Goal: Transaction & Acquisition: Download file/media

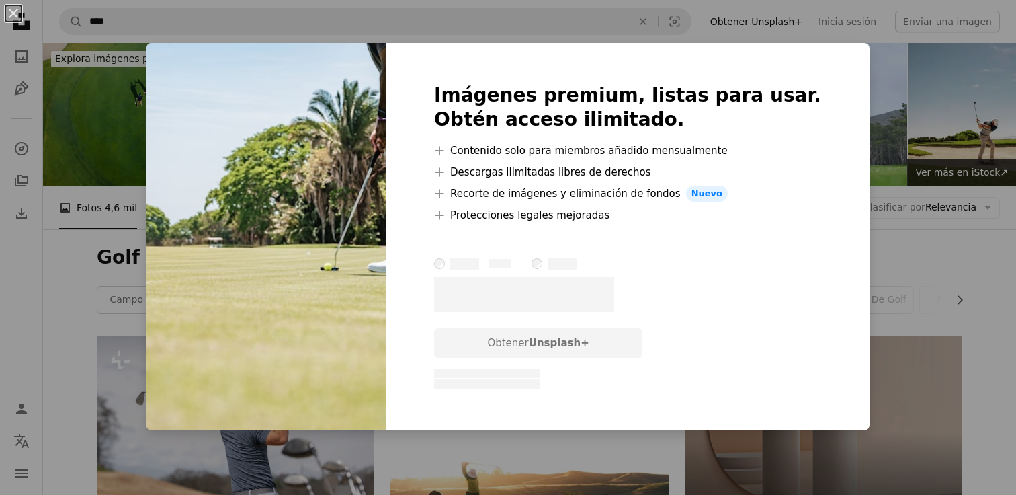
scroll to position [4598, 0]
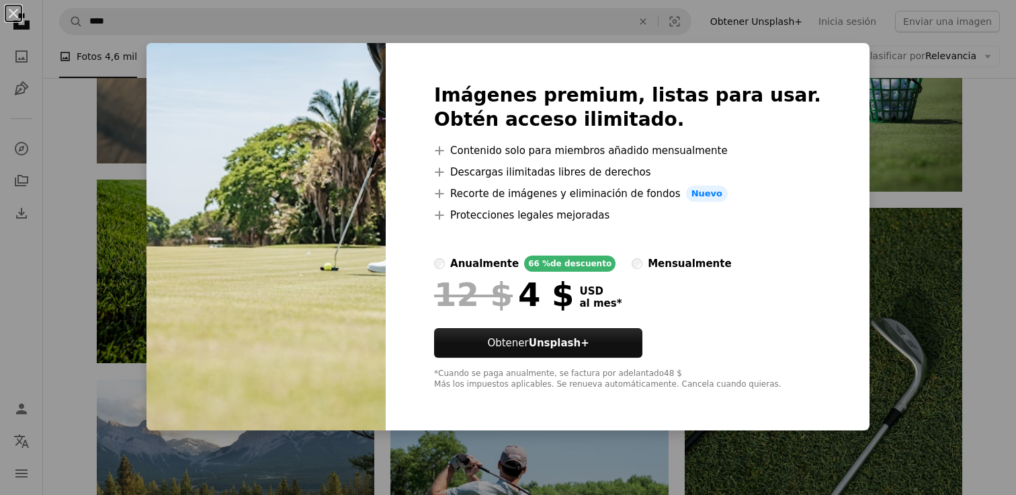
click at [975, 227] on div "An X shape Imágenes premium, listas para usar. Obtén acceso ilimitado. A plus s…" at bounding box center [508, 247] width 1016 height 495
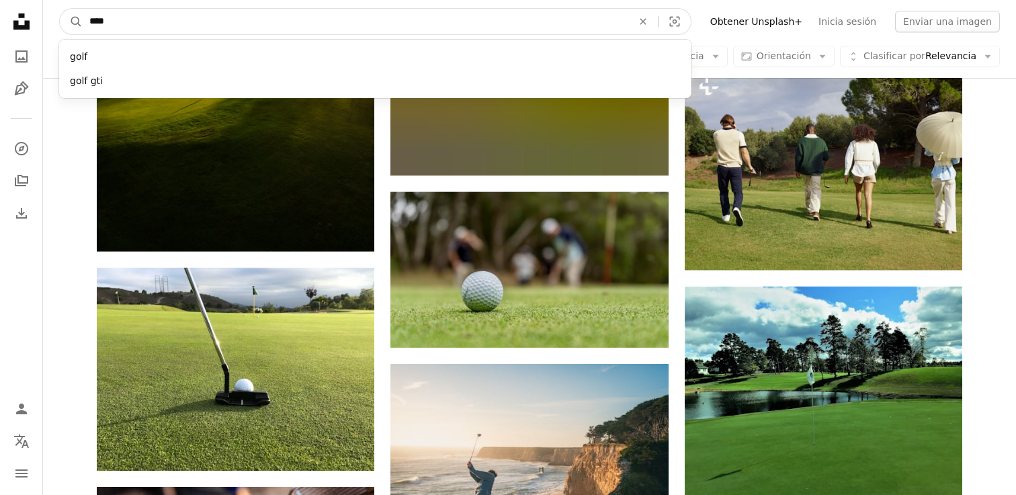
scroll to position [10936, 0]
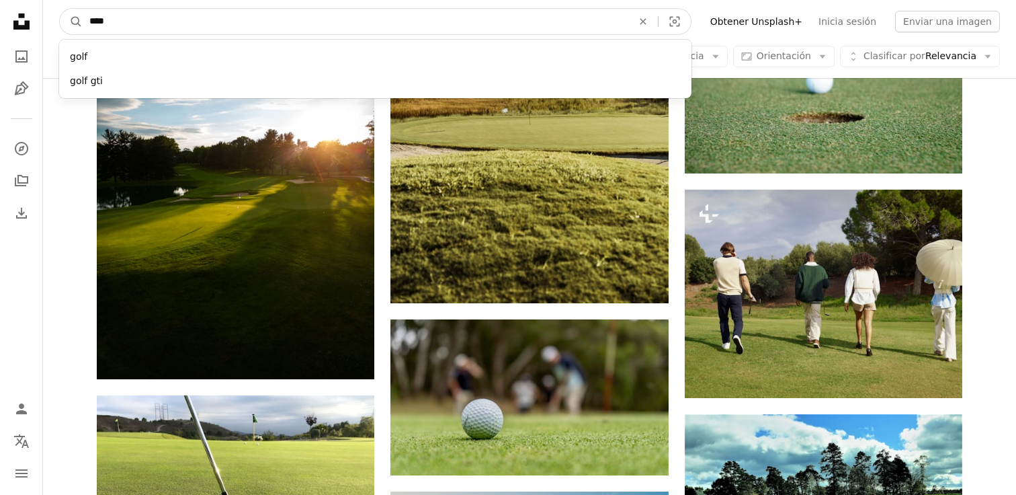
drag, startPoint x: 267, startPoint y: 15, endPoint x: 42, endPoint y: -13, distance: 226.3
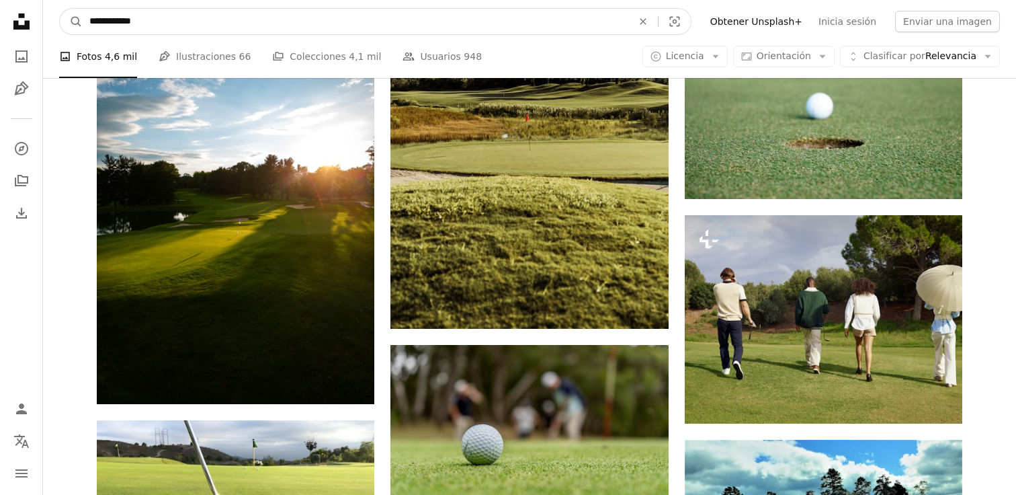
type input "**********"
click button "A magnifying glass" at bounding box center [71, 22] width 23 height 26
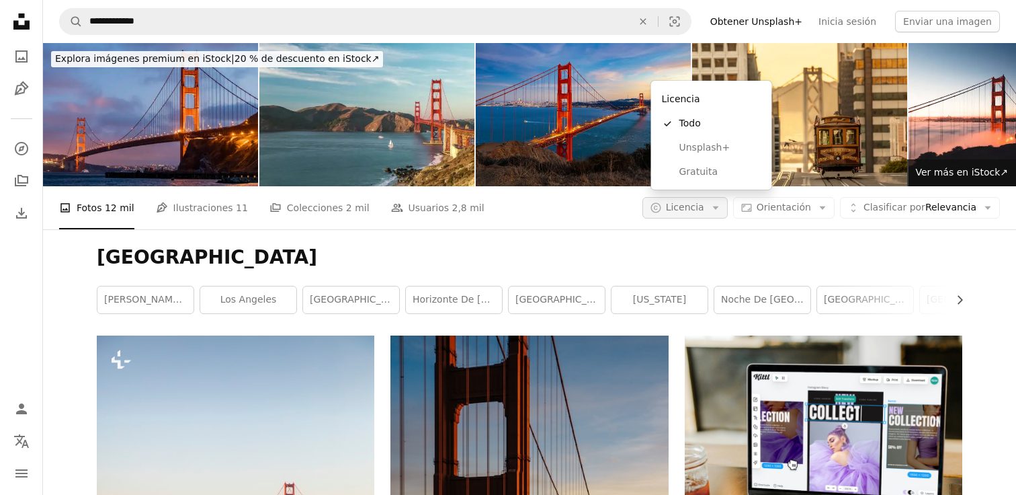
click at [699, 202] on span "Licencia" at bounding box center [685, 207] width 38 height 11
click at [692, 167] on span "Gratuita" at bounding box center [721, 171] width 82 height 13
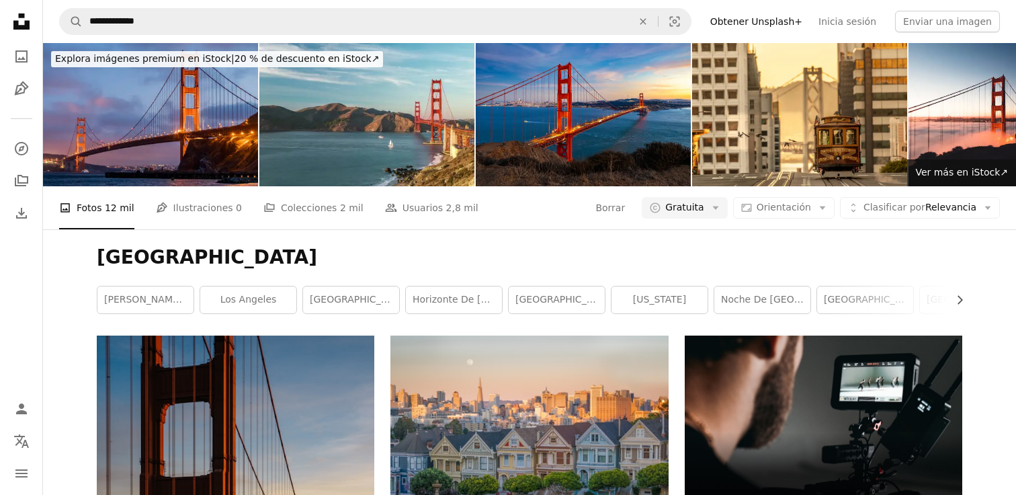
click at [477, 245] on h1 "[GEOGRAPHIC_DATA]" at bounding box center [530, 257] width 866 height 24
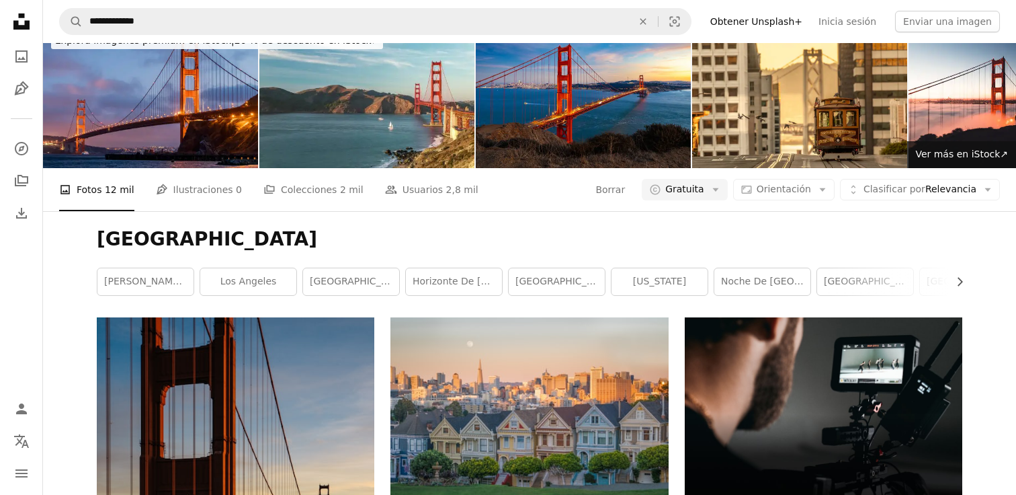
scroll to position [27, 0]
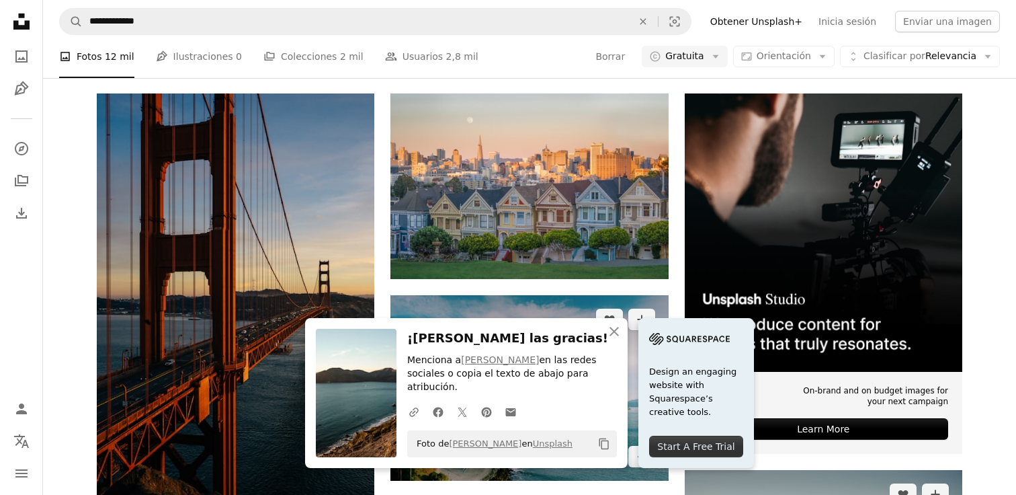
scroll to position [269, 0]
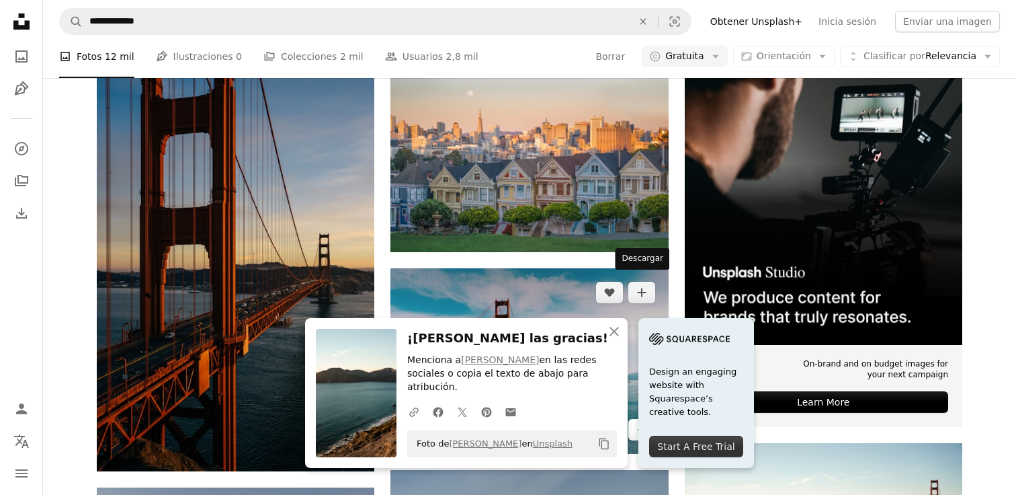
click at [642, 419] on link "Arrow pointing down" at bounding box center [642, 430] width 27 height 22
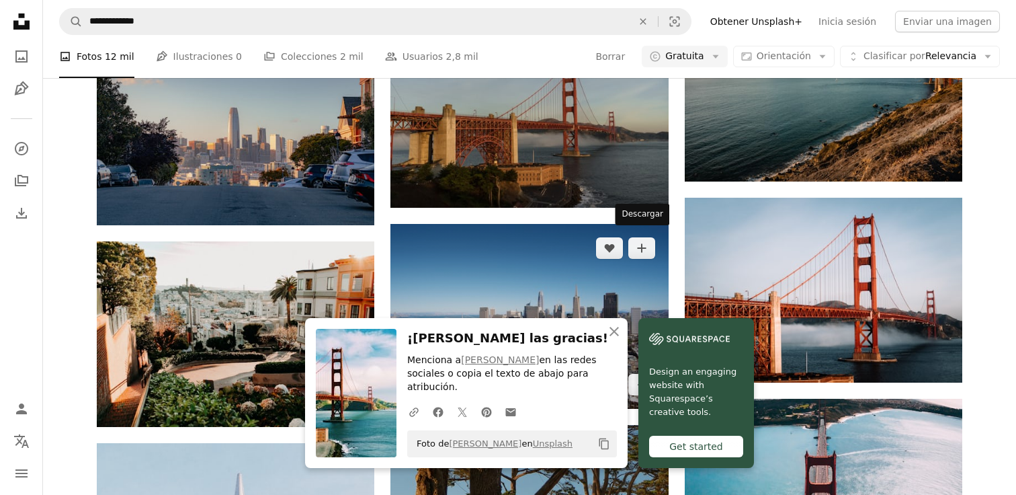
scroll to position [726, 0]
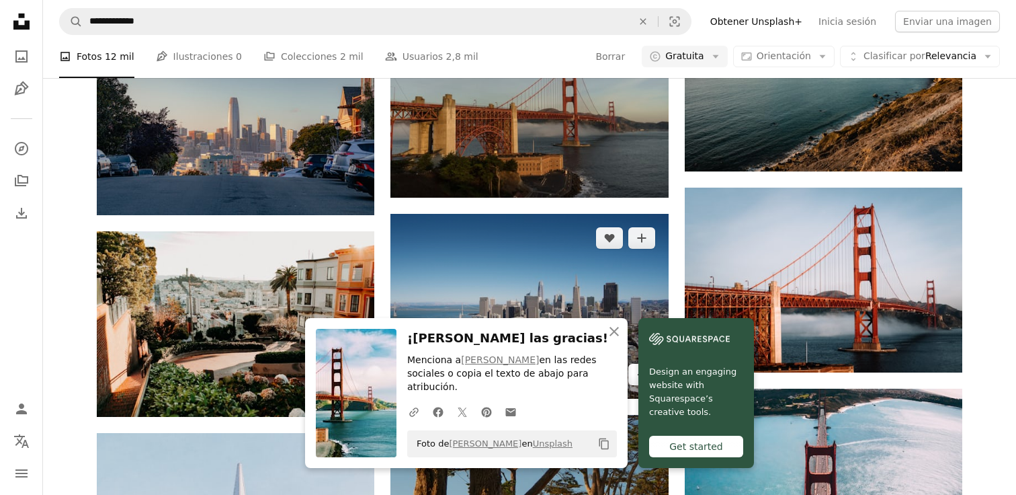
click at [644, 366] on icon "Arrow pointing down" at bounding box center [642, 374] width 11 height 16
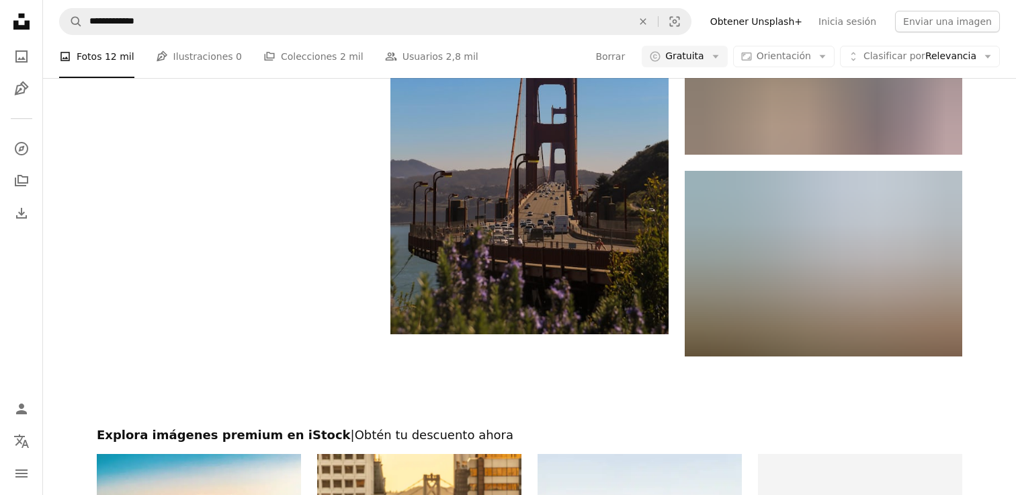
scroll to position [2124, 0]
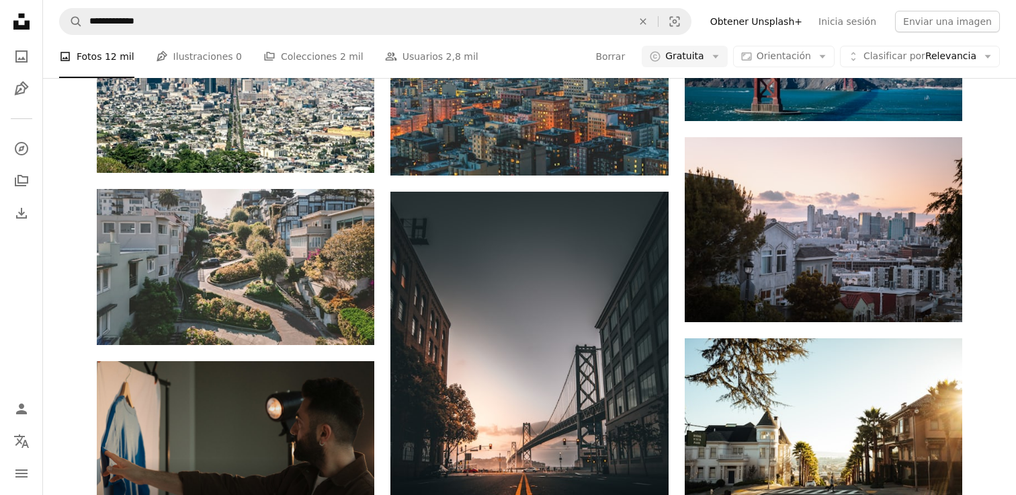
scroll to position [2931, 0]
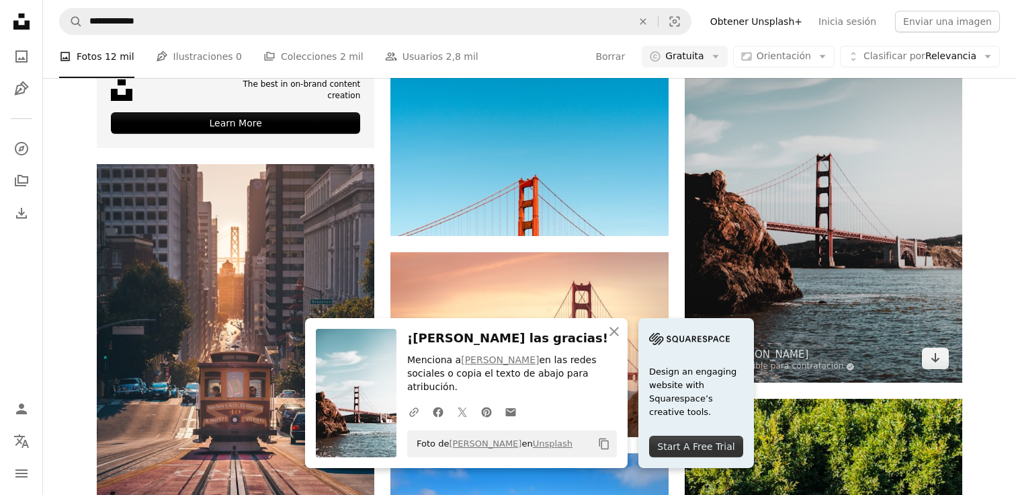
scroll to position [3523, 0]
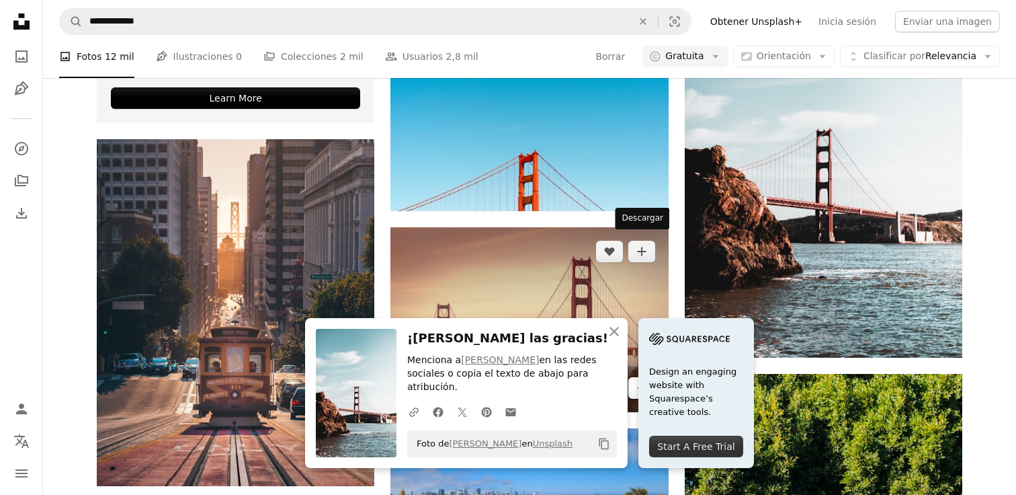
click at [635, 377] on link "Arrow pointing down" at bounding box center [642, 388] width 27 height 22
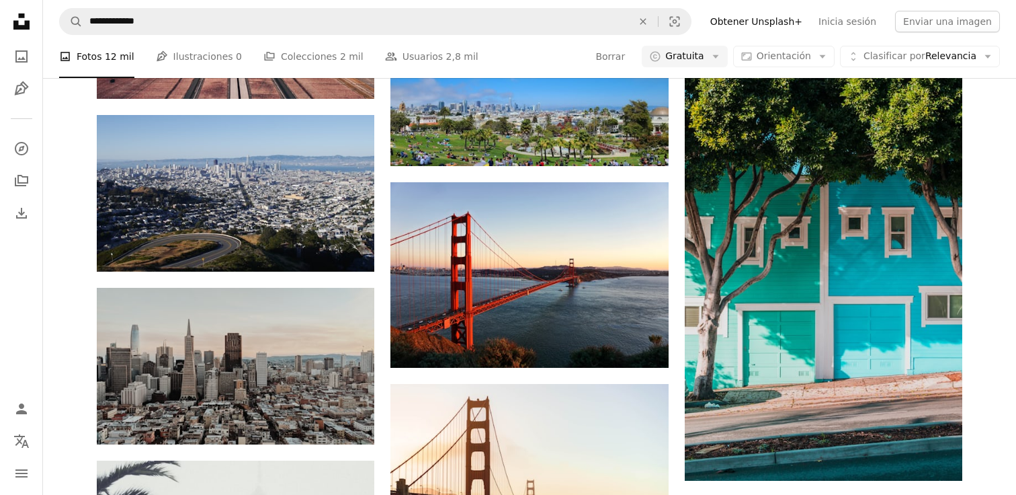
scroll to position [3926, 0]
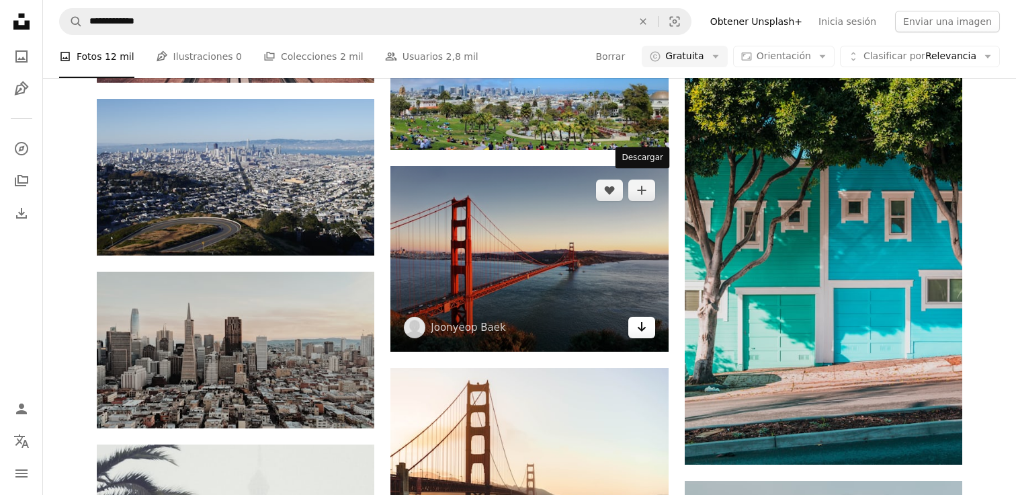
click at [644, 319] on icon "Arrow pointing down" at bounding box center [642, 327] width 11 height 16
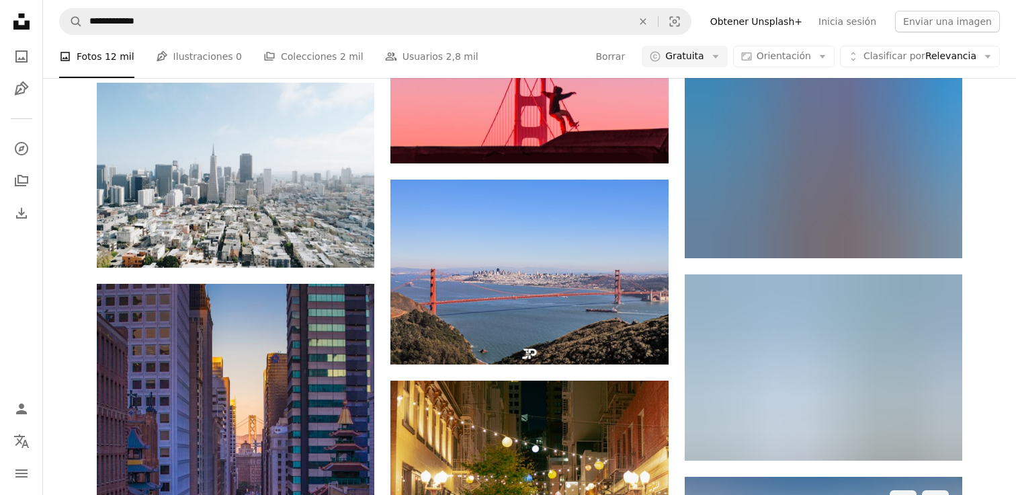
scroll to position [4733, 0]
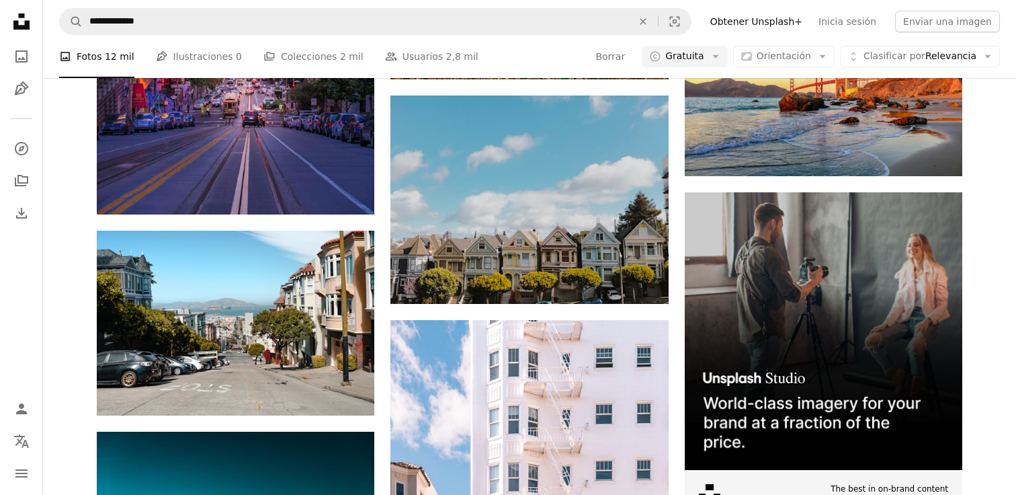
scroll to position [5244, 0]
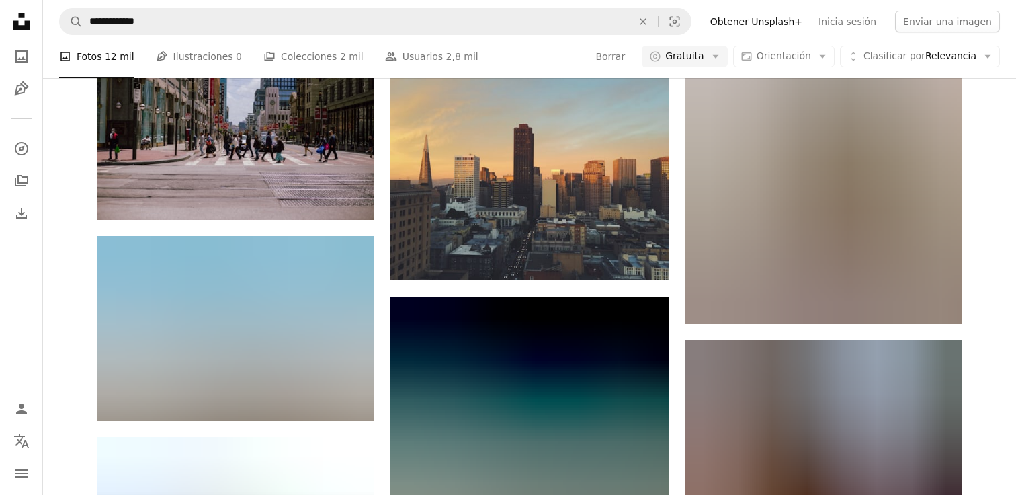
scroll to position [6857, 0]
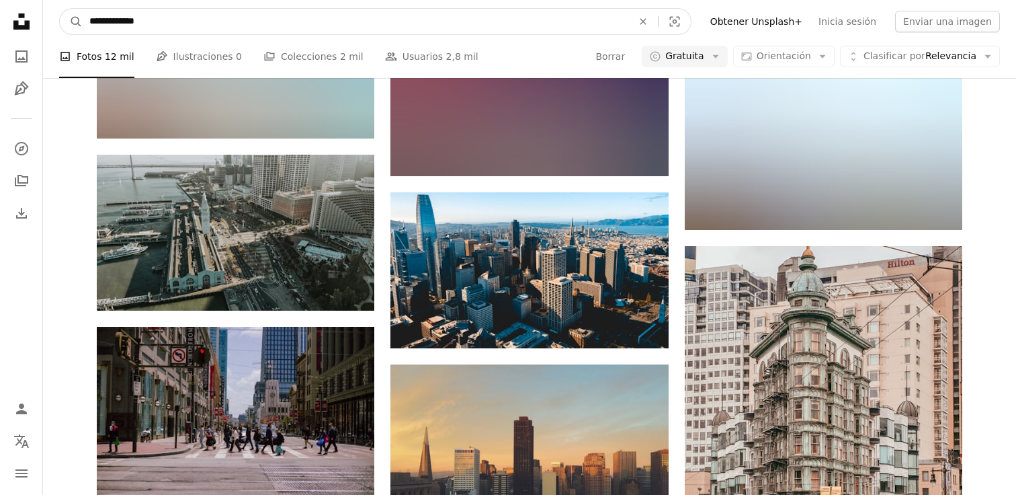
drag, startPoint x: 288, startPoint y: 31, endPoint x: 40, endPoint y: -11, distance: 251.0
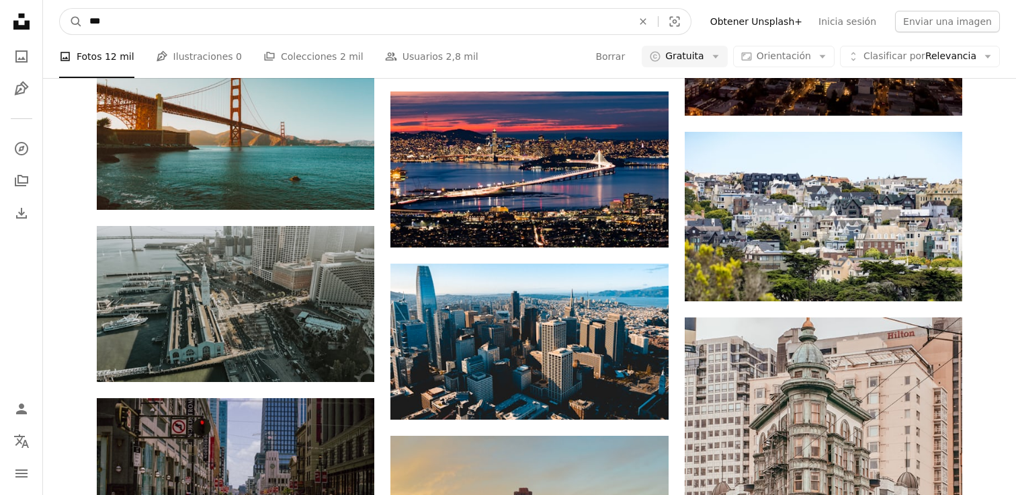
type input "****"
click button "A magnifying glass" at bounding box center [71, 22] width 23 height 26
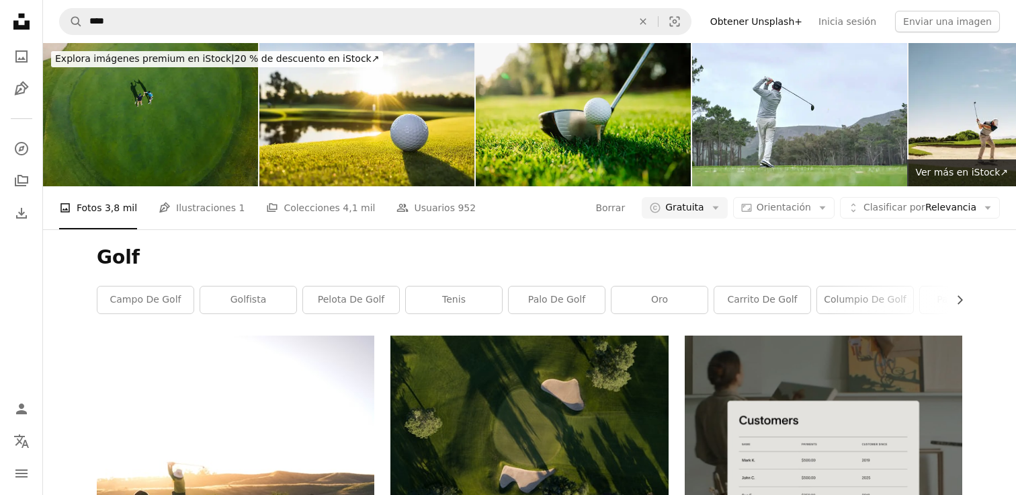
click at [691, 245] on h1 "Golf" at bounding box center [530, 257] width 866 height 24
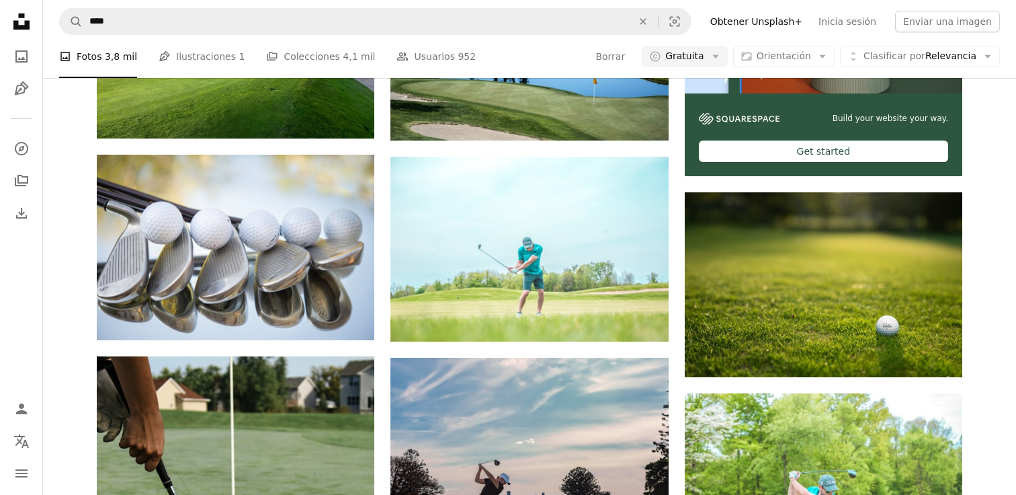
scroll to position [6319, 0]
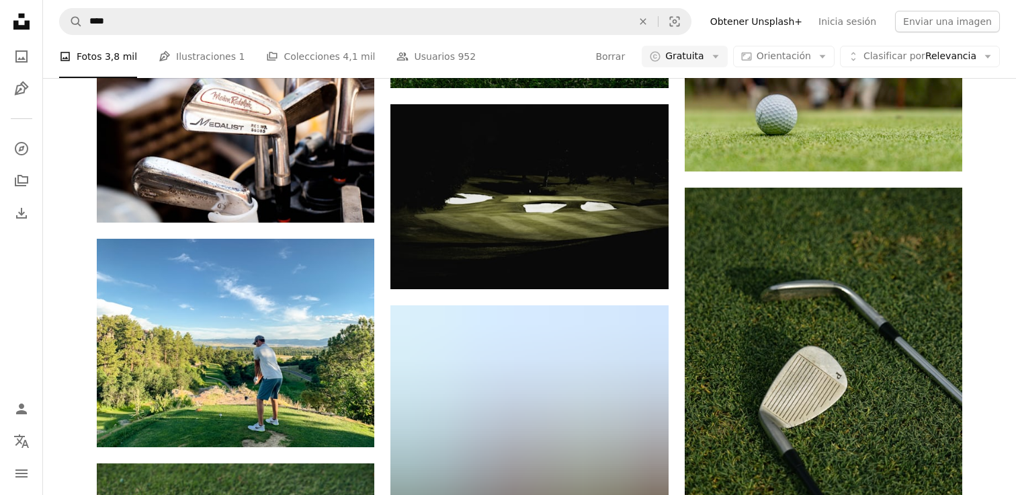
scroll to position [8793, 0]
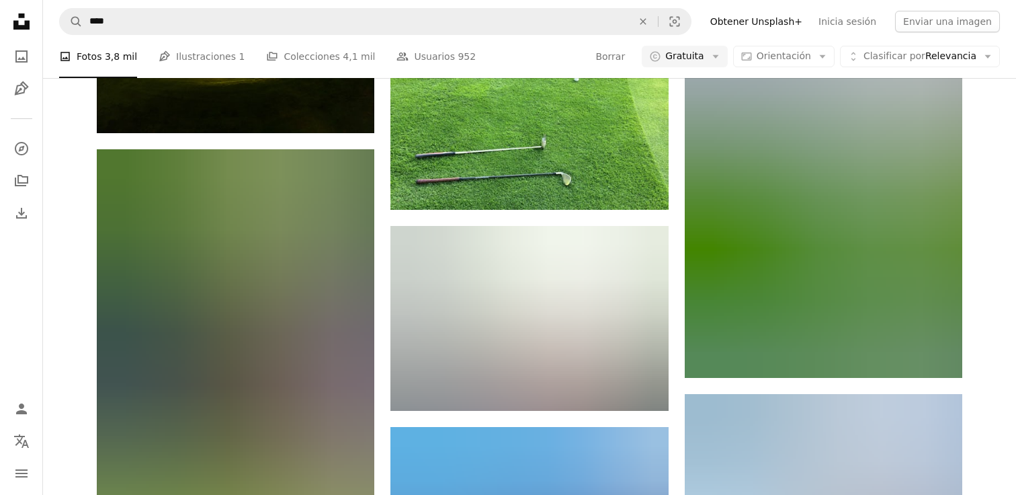
scroll to position [11241, 0]
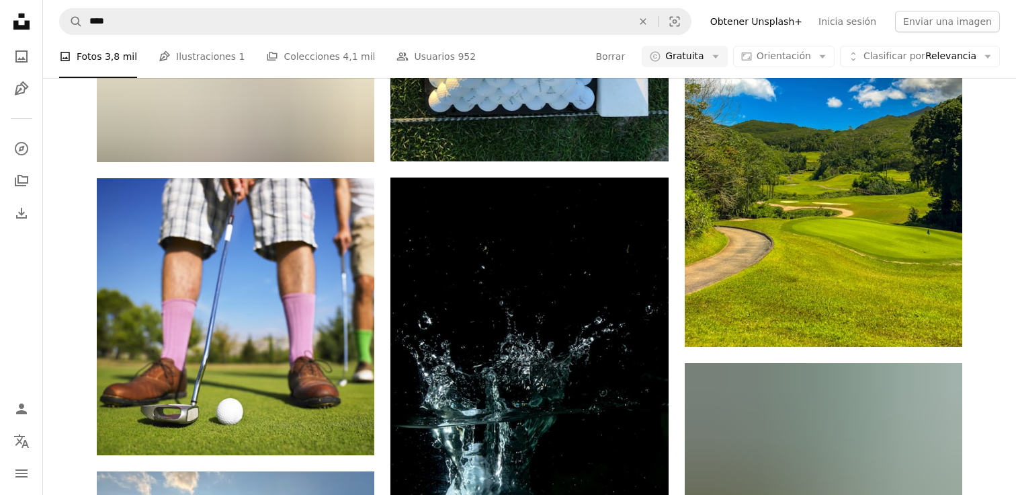
scroll to position [14441, 0]
